Goal: Check status: Check status

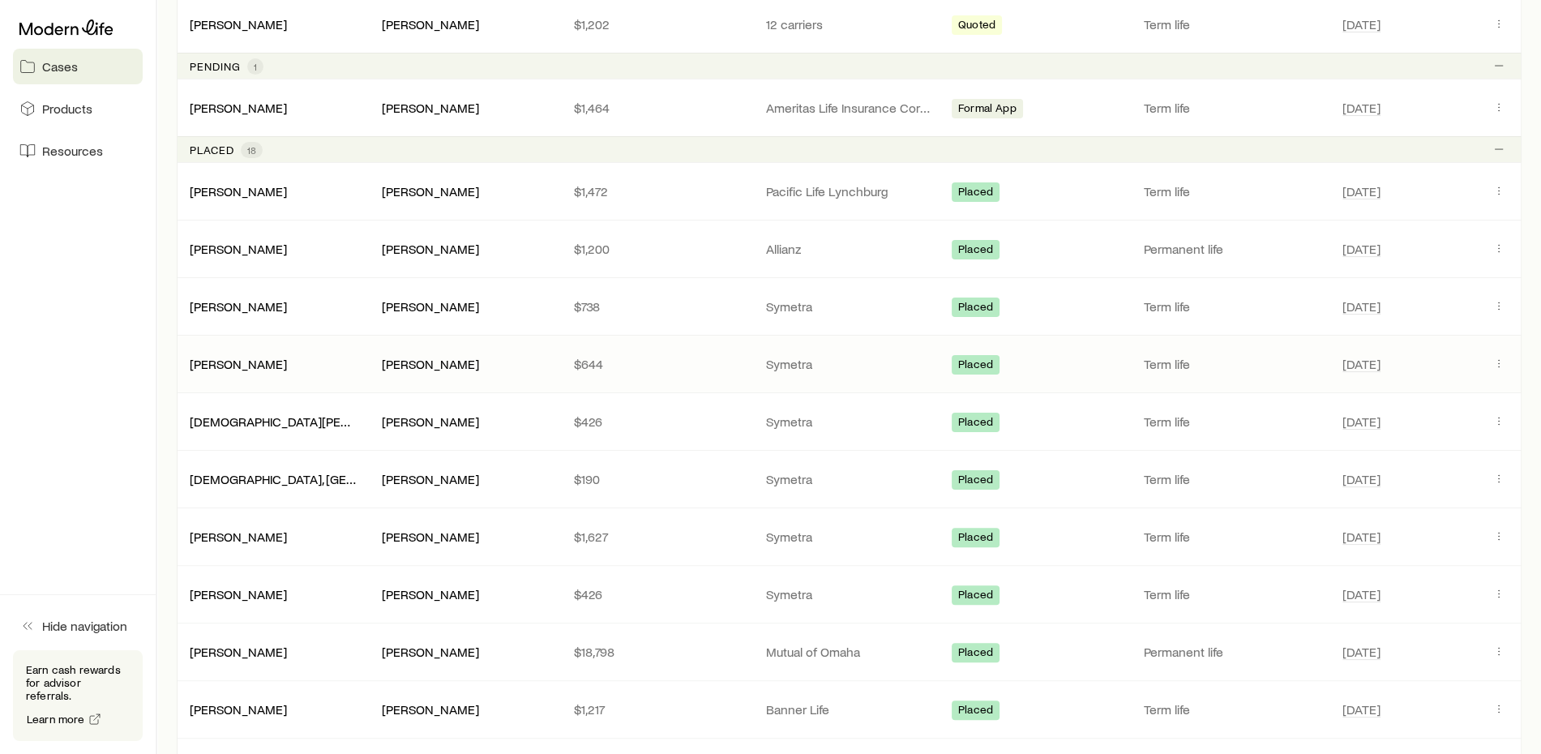
scroll to position [486, 0]
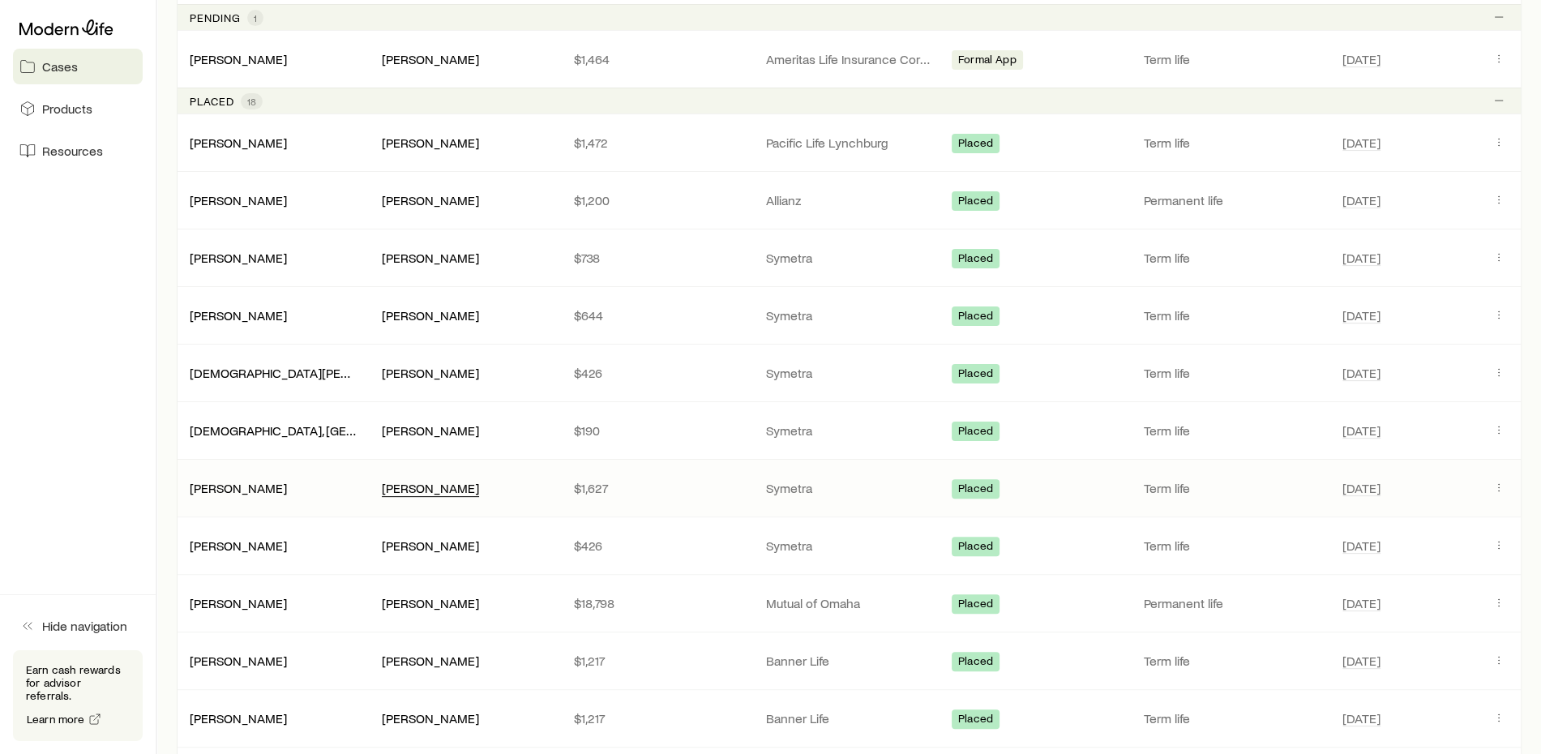
click at [440, 491] on div "[PERSON_NAME]" at bounding box center [430, 488] width 97 height 17
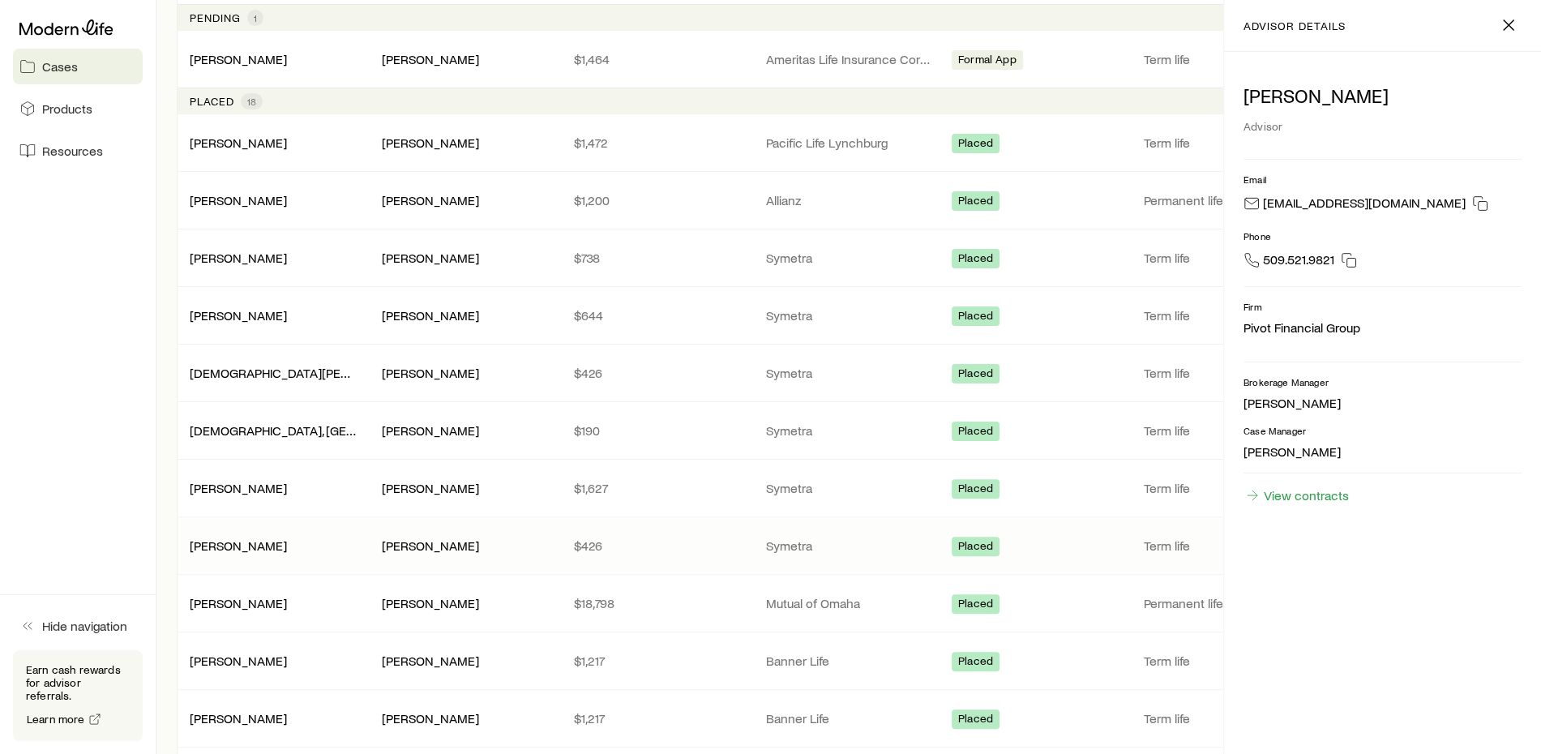
click at [266, 554] on div "[PERSON_NAME] [PERSON_NAME] $426 Symetra Placed Term life [DATE]" at bounding box center [849, 545] width 1345 height 57
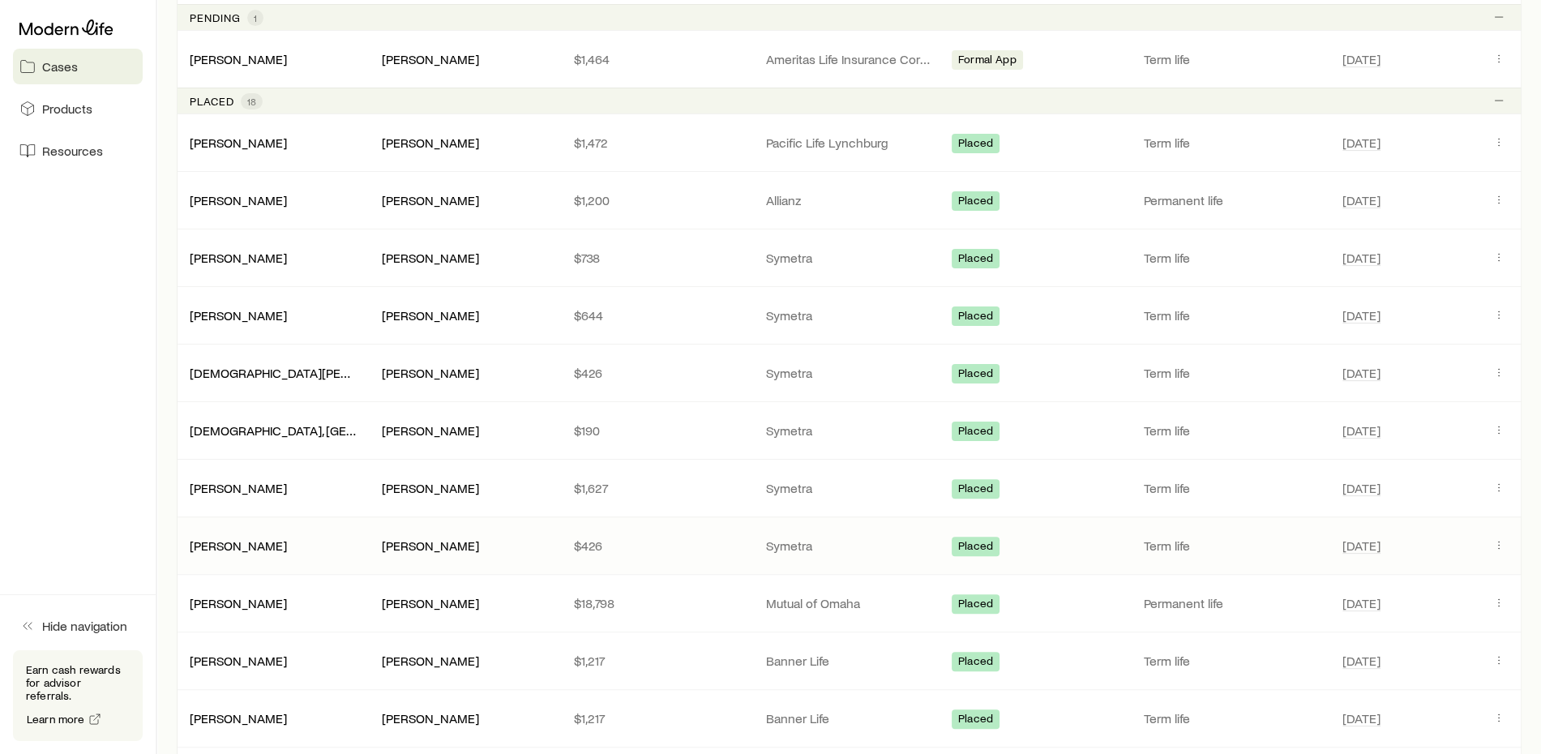
click at [266, 554] on div "[PERSON_NAME] [PERSON_NAME] $426 Symetra Placed Term life [DATE]" at bounding box center [849, 545] width 1345 height 57
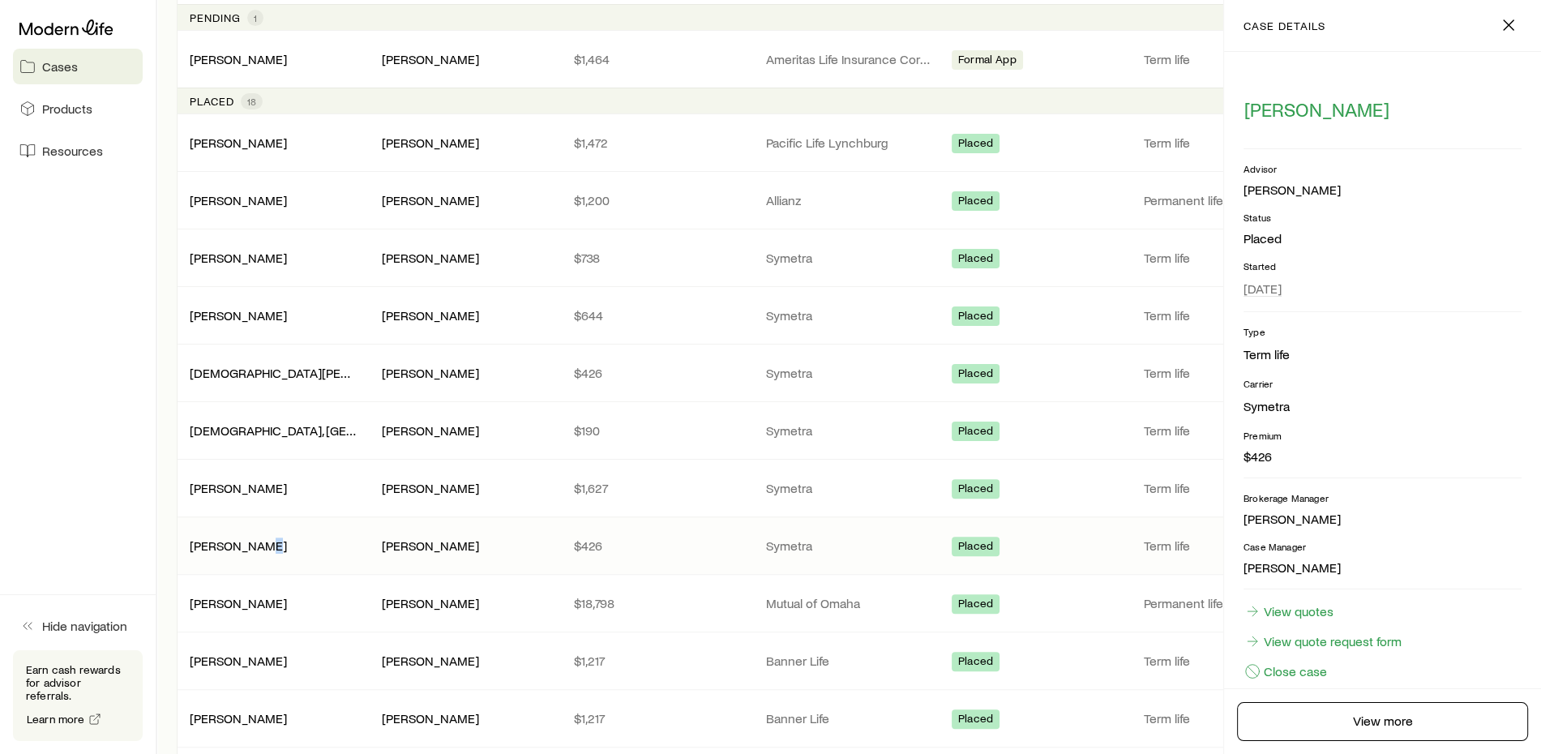
click at [263, 554] on div "[PERSON_NAME] [PERSON_NAME] $426 Symetra Placed Term life [DATE]" at bounding box center [849, 545] width 1345 height 57
click at [852, 481] on p "Symetra" at bounding box center [849, 488] width 166 height 16
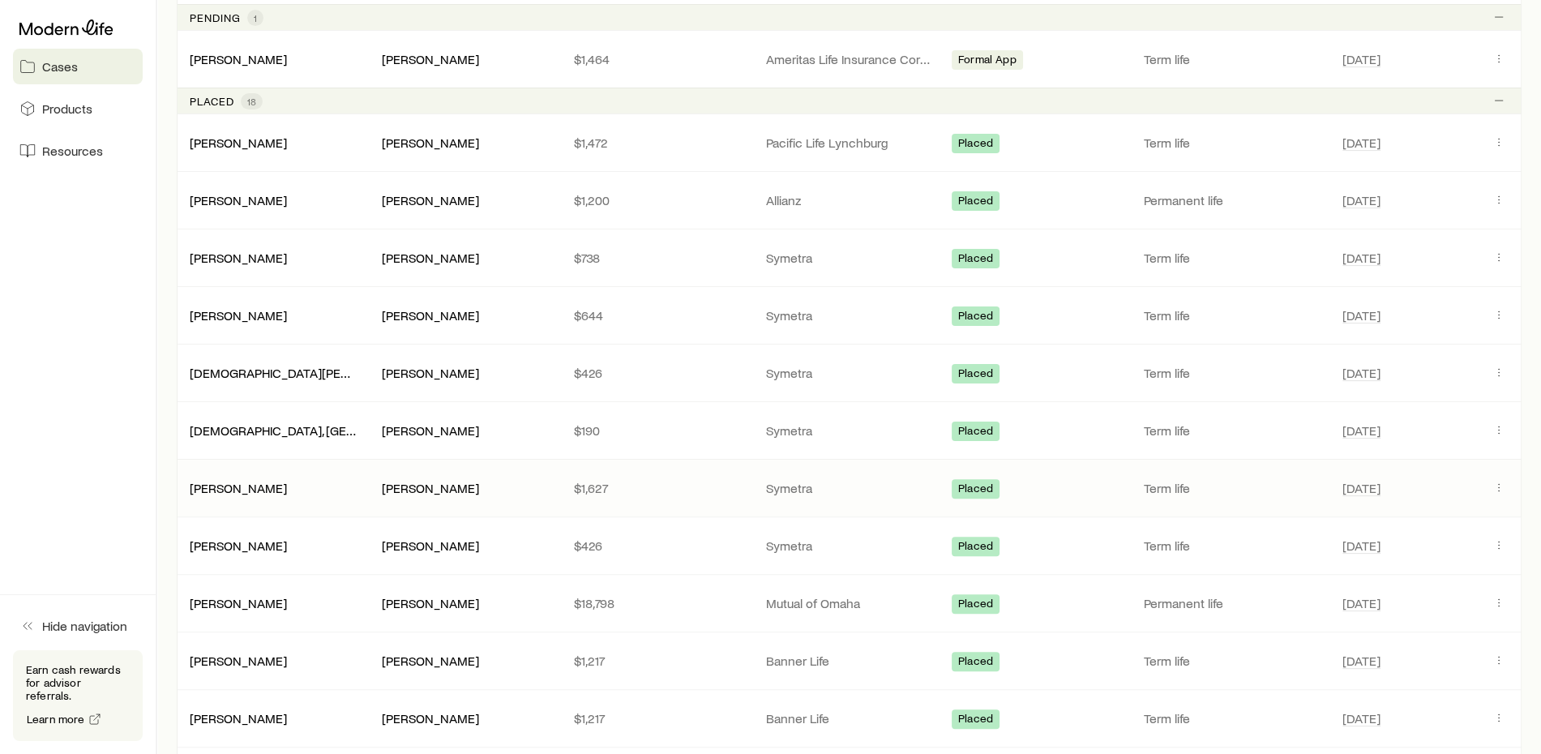
click at [852, 481] on p "Symetra" at bounding box center [849, 488] width 166 height 16
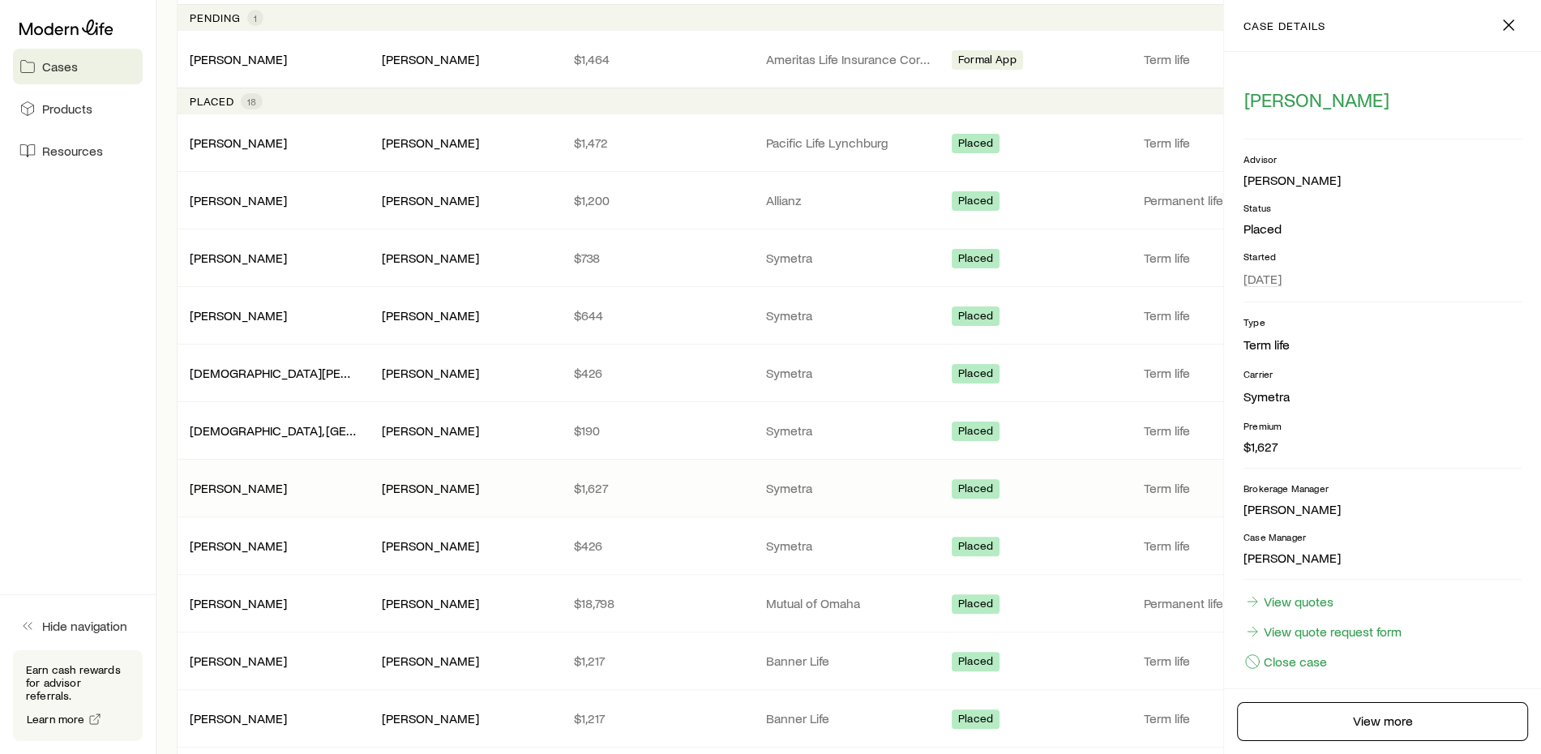
scroll to position [20, 0]
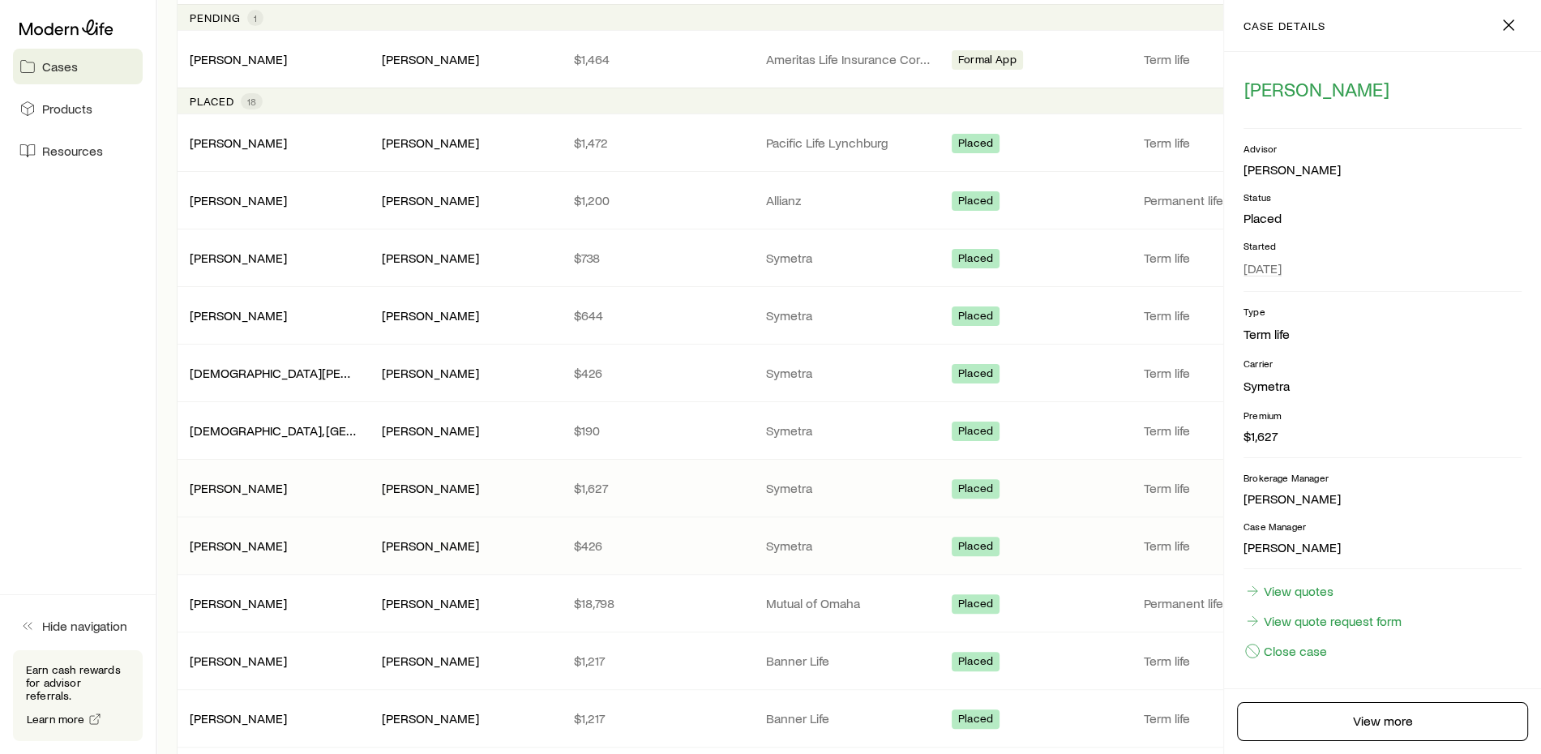
click at [799, 542] on p "Symetra" at bounding box center [849, 545] width 166 height 16
click at [791, 483] on p "Symetra" at bounding box center [849, 488] width 166 height 16
click at [1293, 588] on link "View quotes" at bounding box center [1288, 591] width 91 height 18
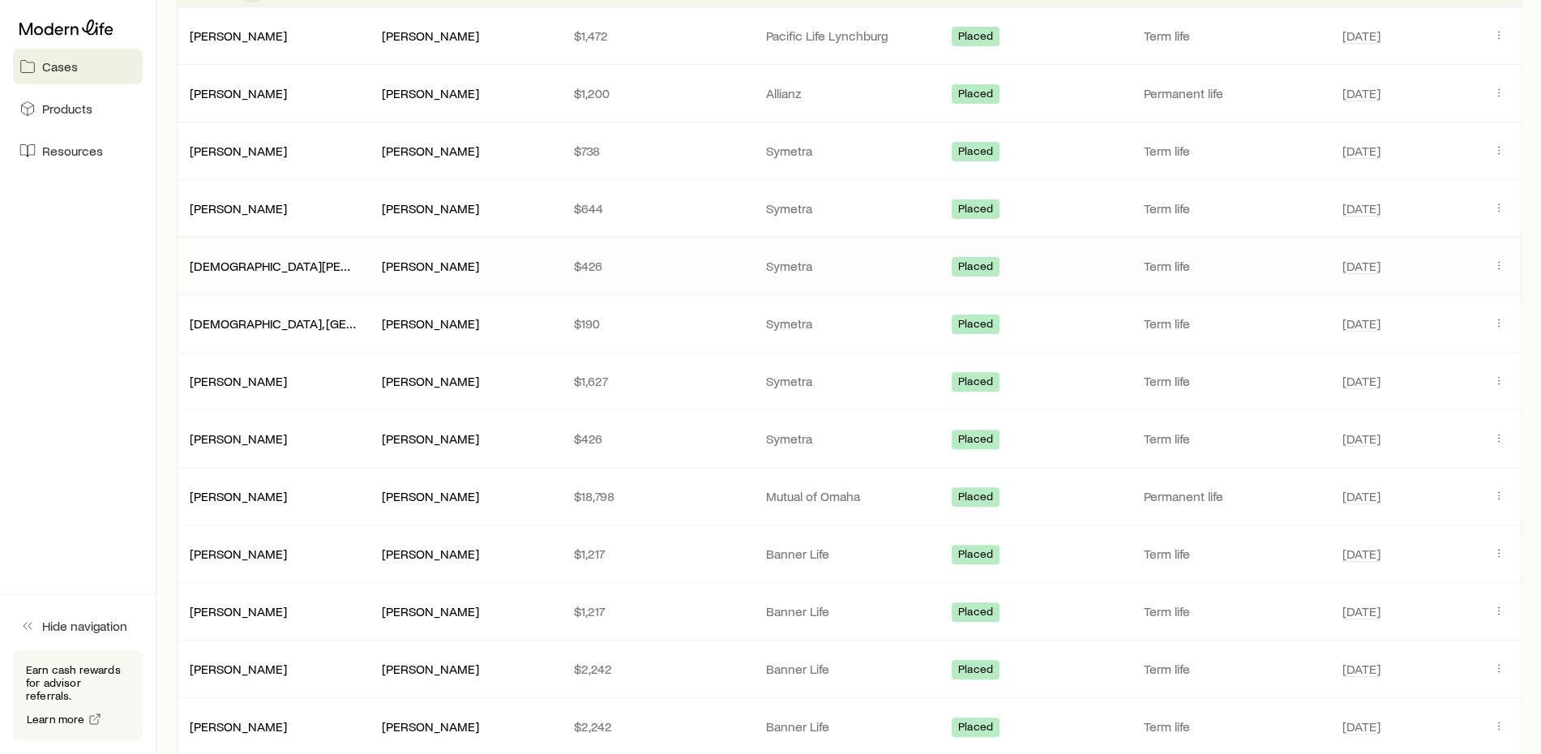
scroll to position [648, 0]
